Goal: Ask a question

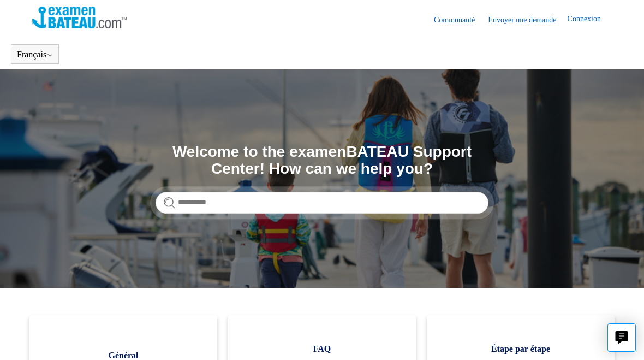
click at [549, 167] on section "Recherche Welcome to the examenBATEAU Support Center! How can we help you?" at bounding box center [322, 178] width 644 height 218
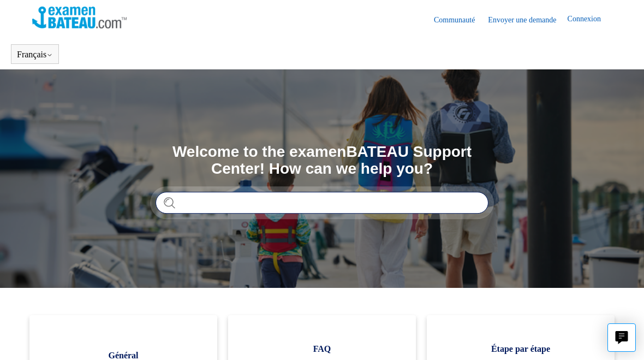
click at [258, 201] on input "Rechercher" at bounding box center [321, 202] width 333 height 22
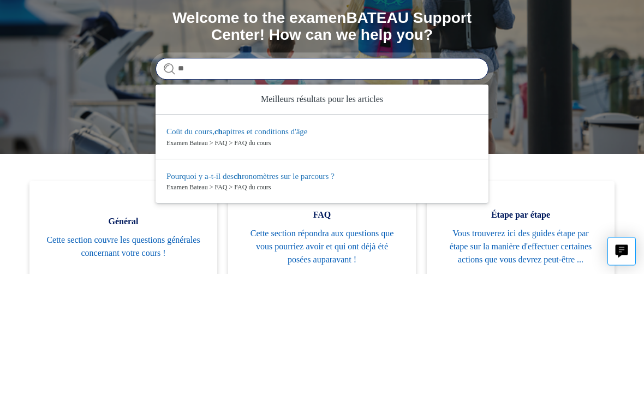
type input "*"
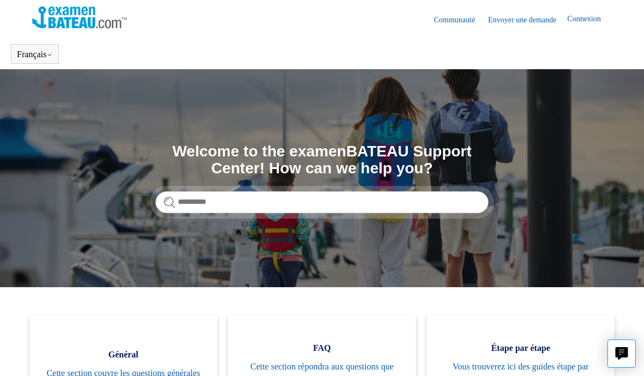
click at [534, 24] on link "Envoyer une demande" at bounding box center [527, 19] width 79 height 11
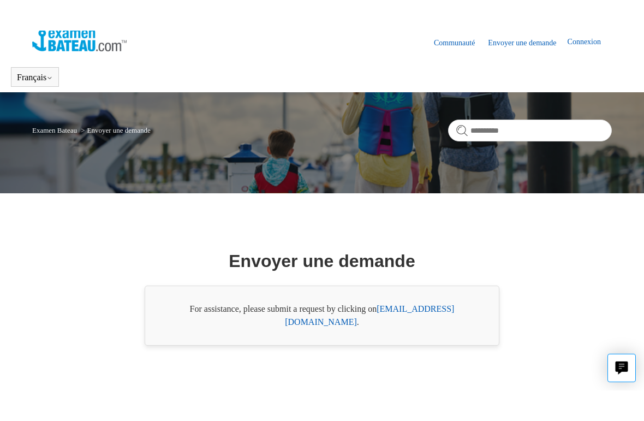
scroll to position [16, 0]
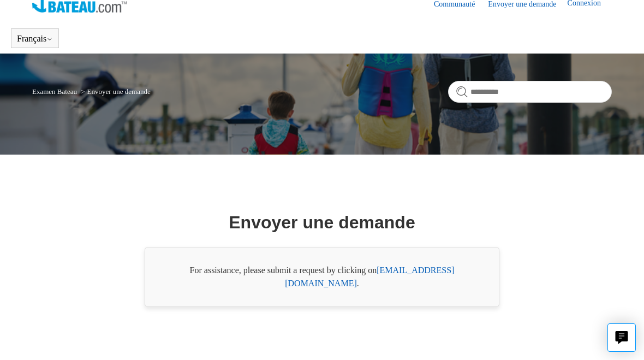
click at [133, 98] on nav "Examen Bateau Envoyer une demande" at bounding box center [321, 96] width 579 height 30
click at [137, 89] on li "Envoyer une demande" at bounding box center [115, 91] width 72 height 8
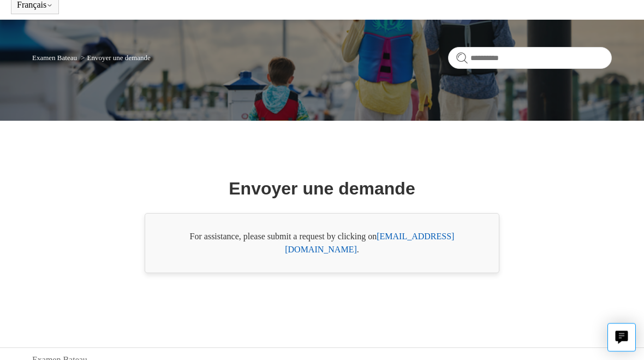
scroll to position [0, 0]
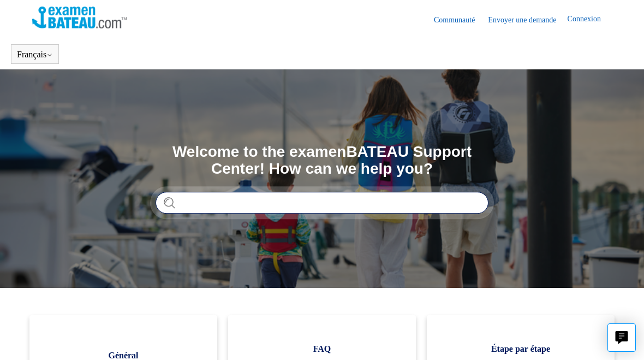
click at [261, 199] on input "Rechercher" at bounding box center [321, 202] width 333 height 22
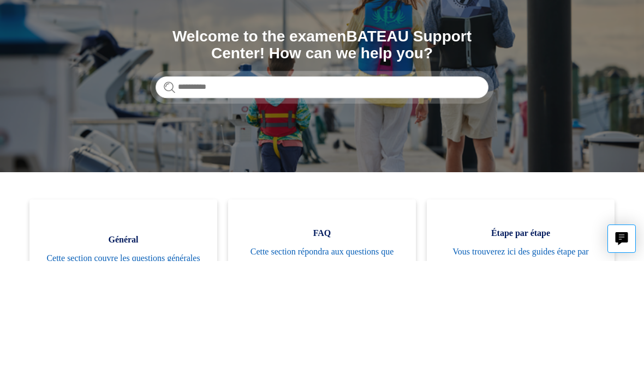
scroll to position [115, 0]
